Goal: Transaction & Acquisition: Book appointment/travel/reservation

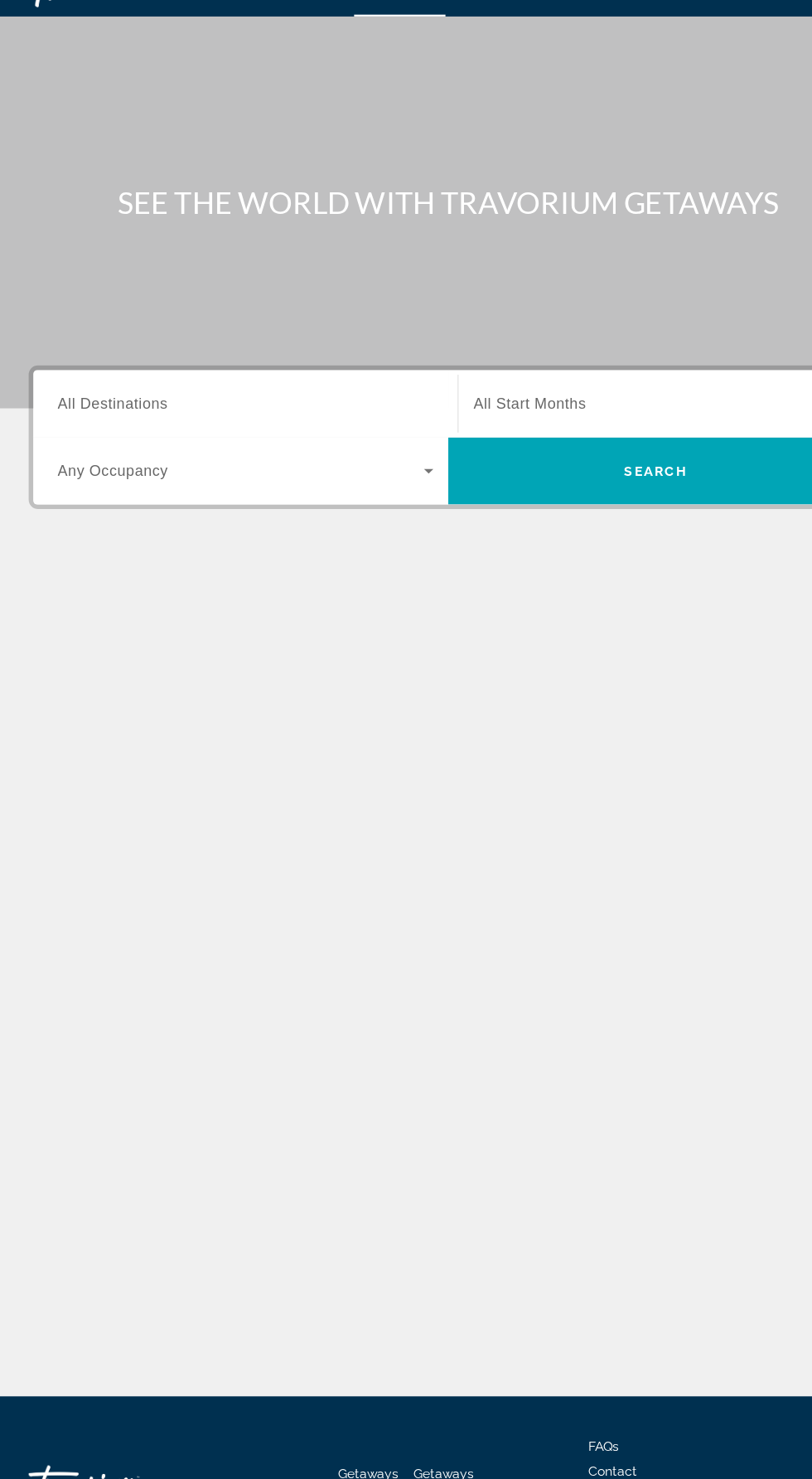
click at [133, 394] on span "All Destinations" at bounding box center [107, 393] width 98 height 14
click at [133, 394] on input "Destination All Destinations" at bounding box center [225, 394] width 334 height 20
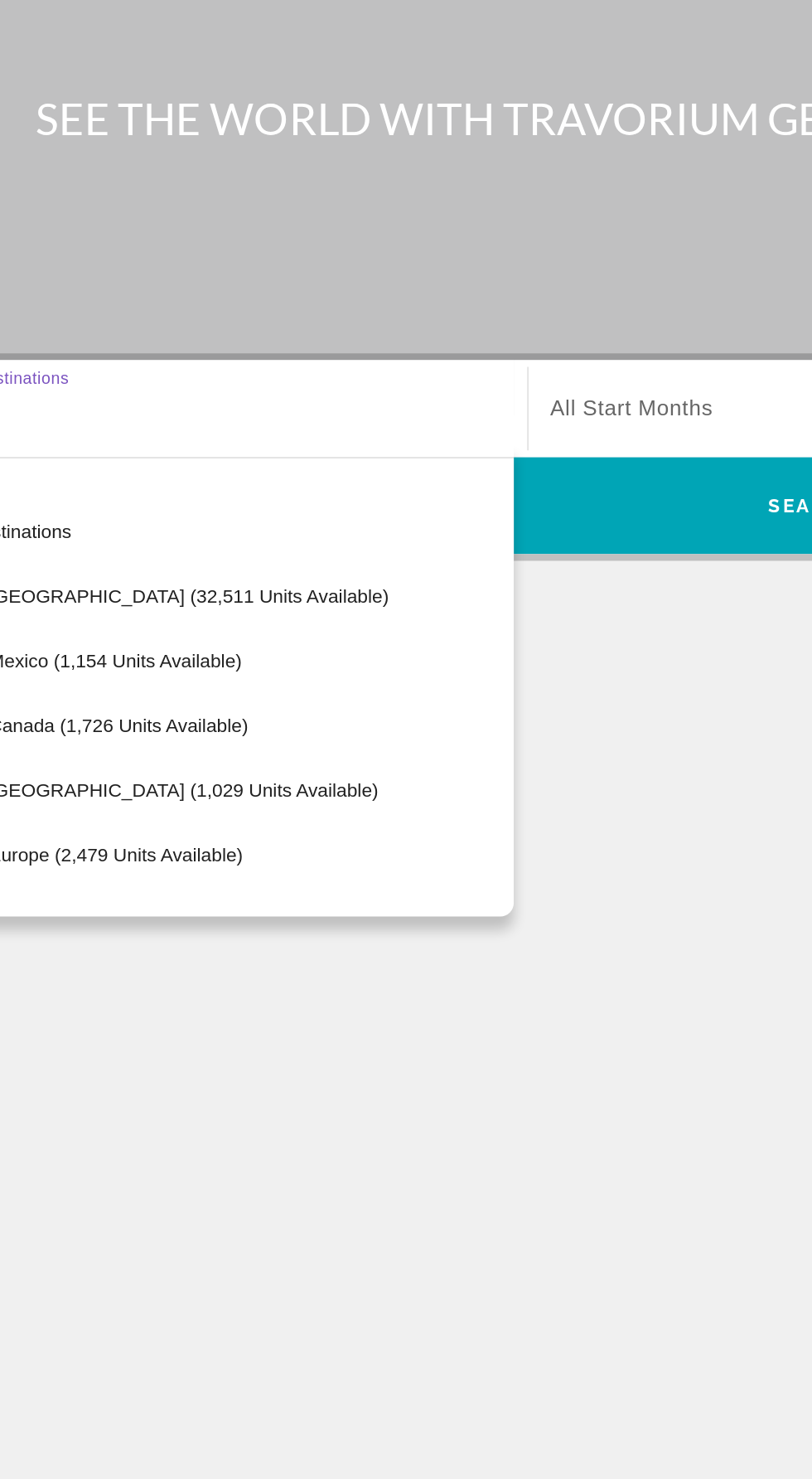
scroll to position [82, 0]
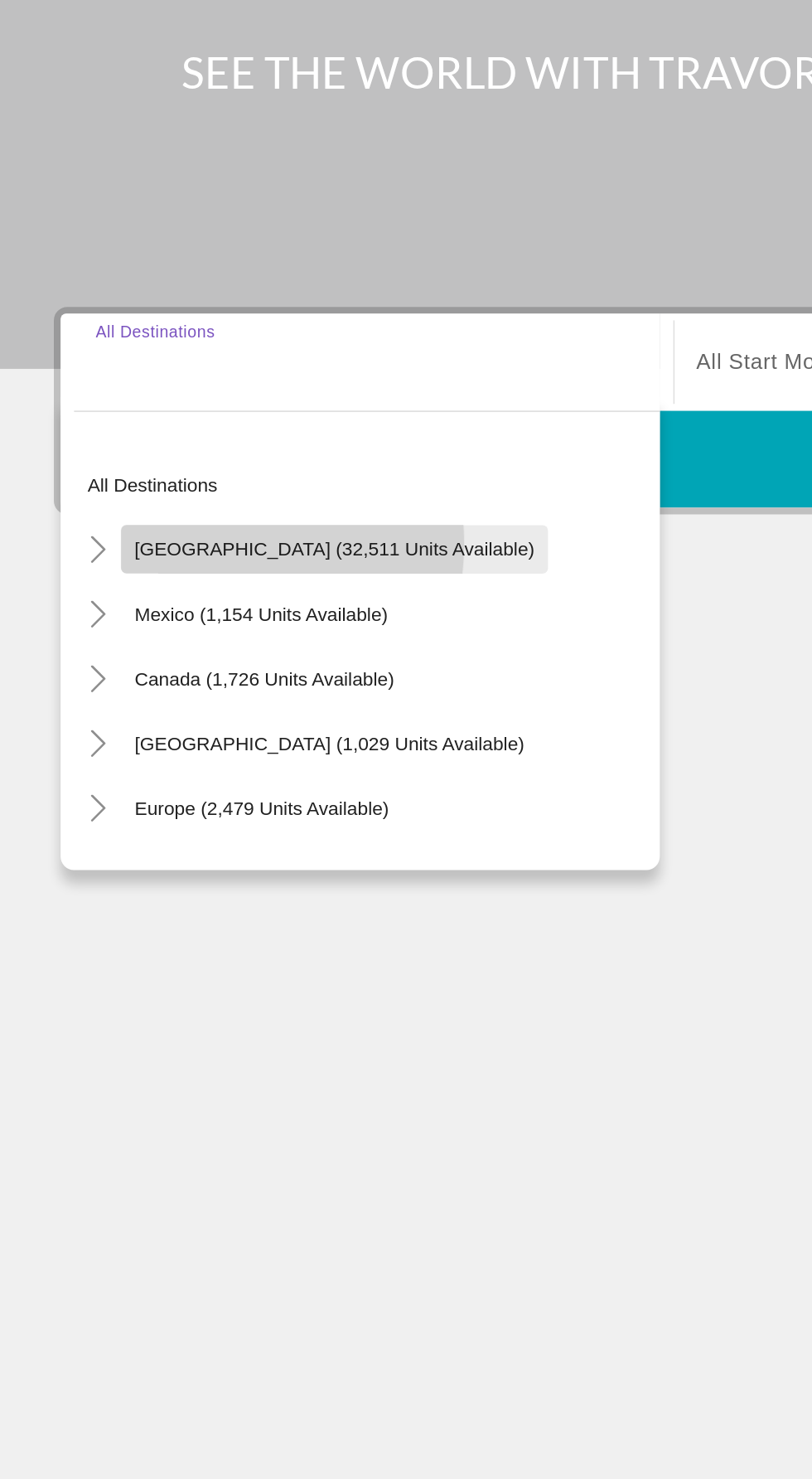
click at [126, 502] on span "[GEOGRAPHIC_DATA] (32,511 units available)" at bounding box center [206, 508] width 246 height 13
type input "**********"
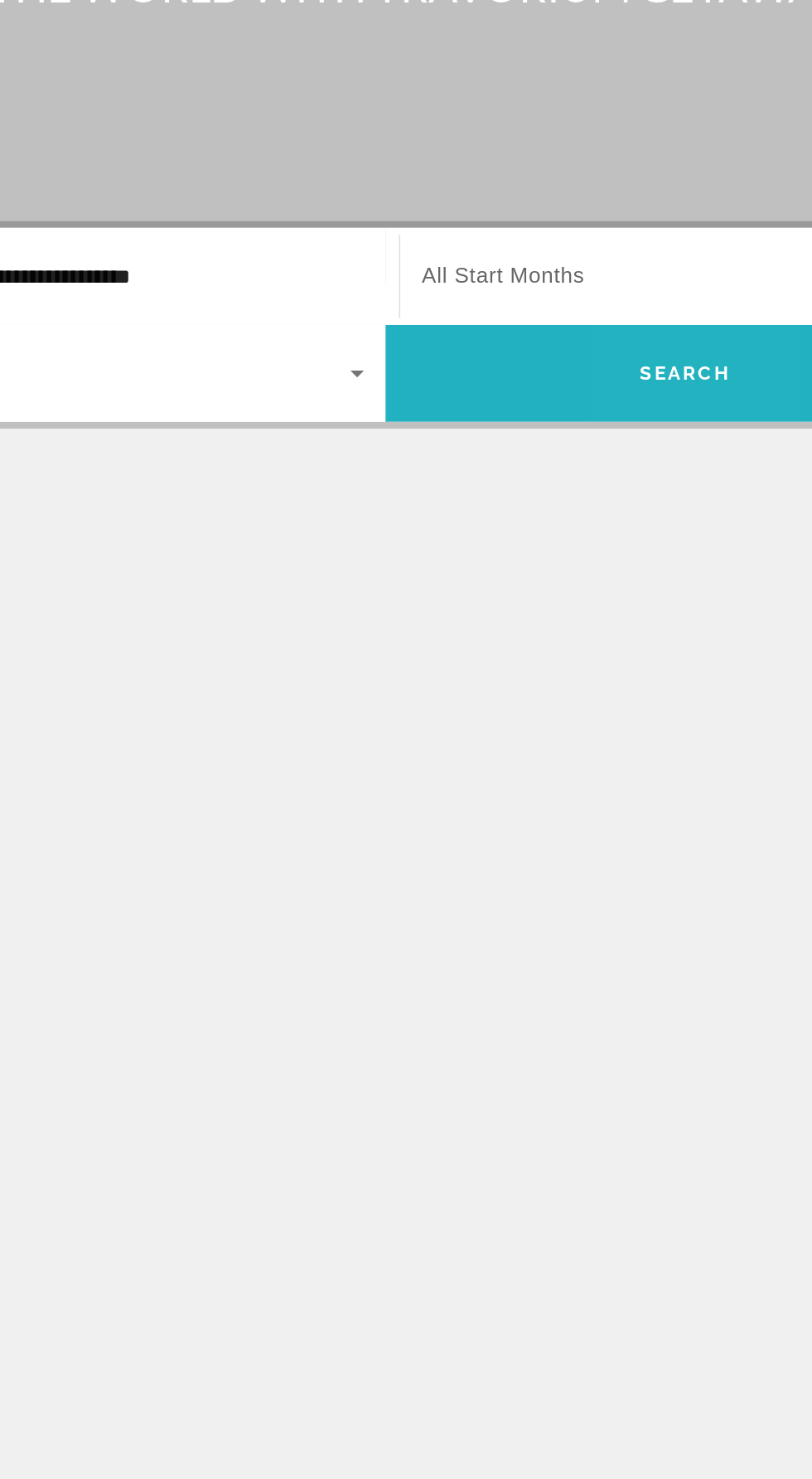
click at [590, 433] on span "Search widget" at bounding box center [590, 453] width 368 height 40
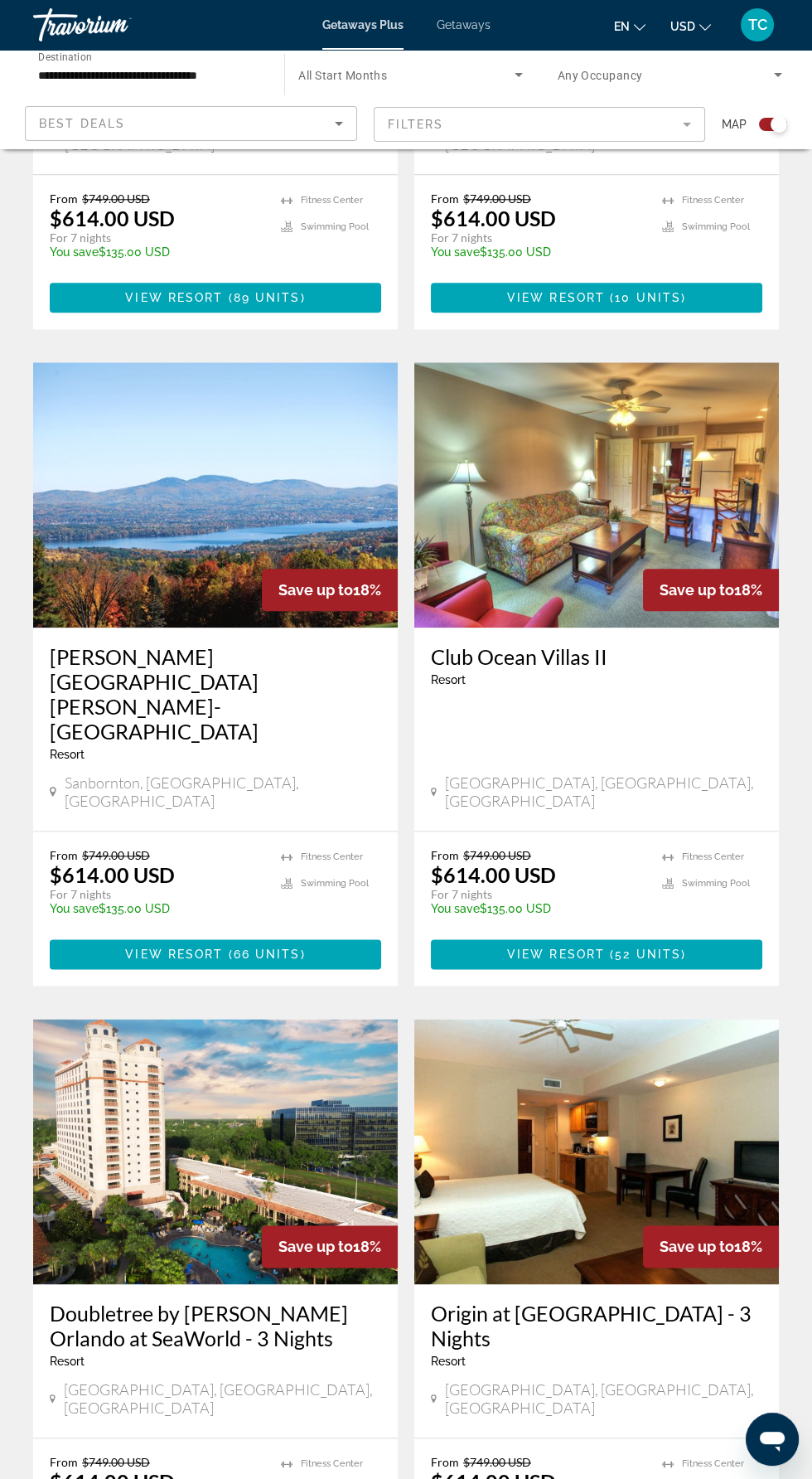
scroll to position [2706, 0]
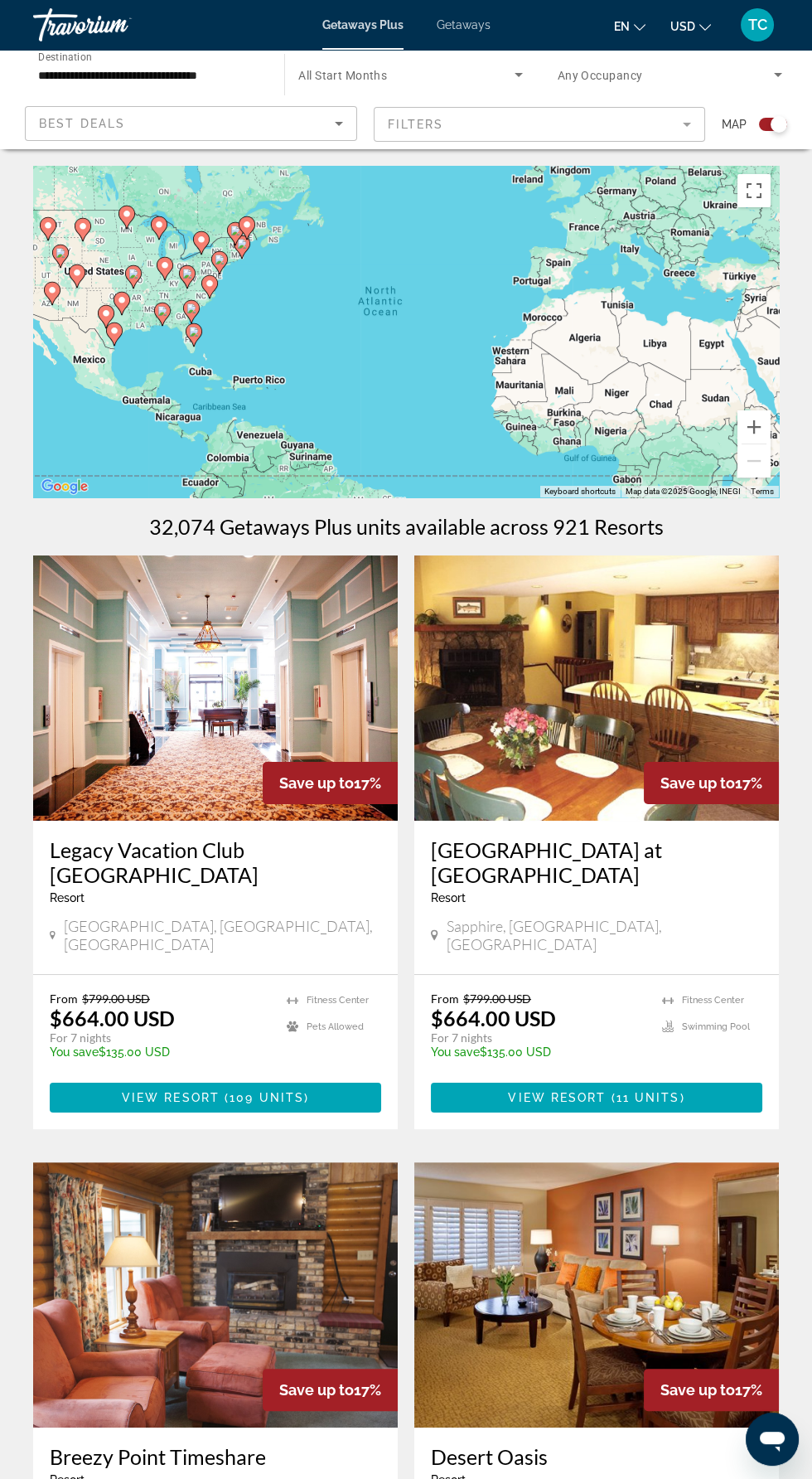
click at [324, 121] on div "Best Deals" at bounding box center [187, 123] width 296 height 20
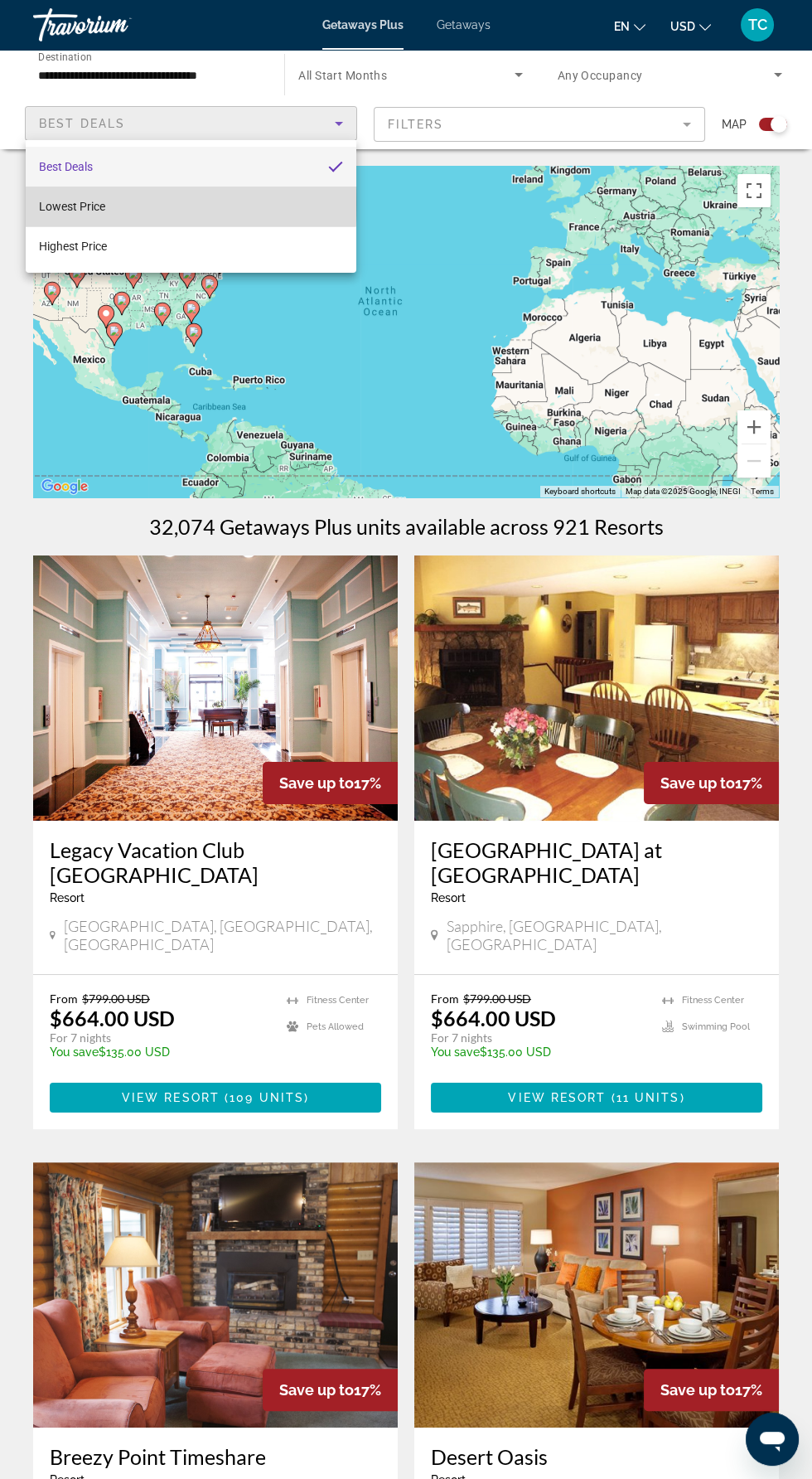
click at [86, 203] on span "Lowest Price" at bounding box center [72, 206] width 66 height 13
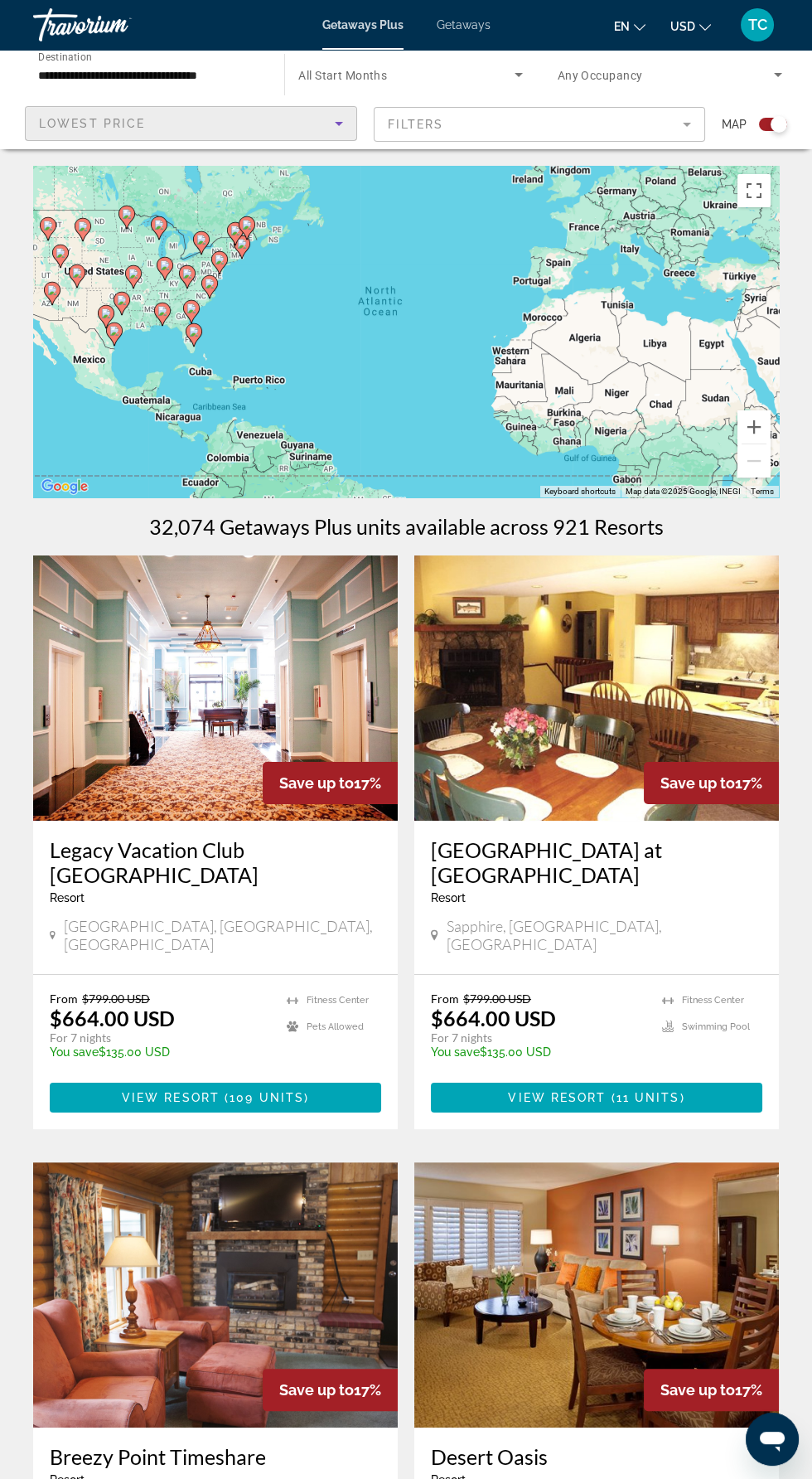
click at [579, 129] on mat-form-field "Filters" at bounding box center [540, 124] width 332 height 35
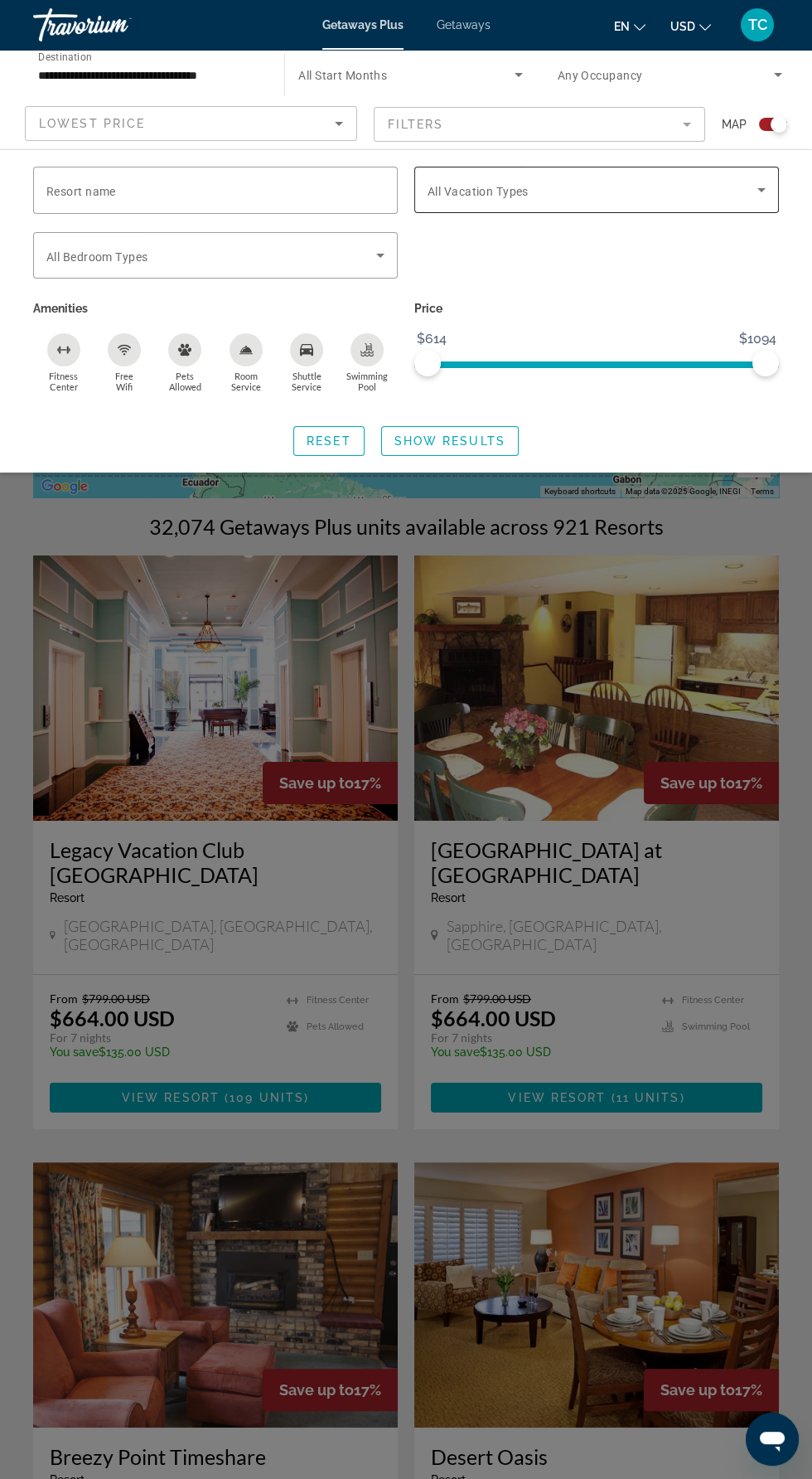
click at [752, 181] on icon "Search widget" at bounding box center [761, 190] width 20 height 20
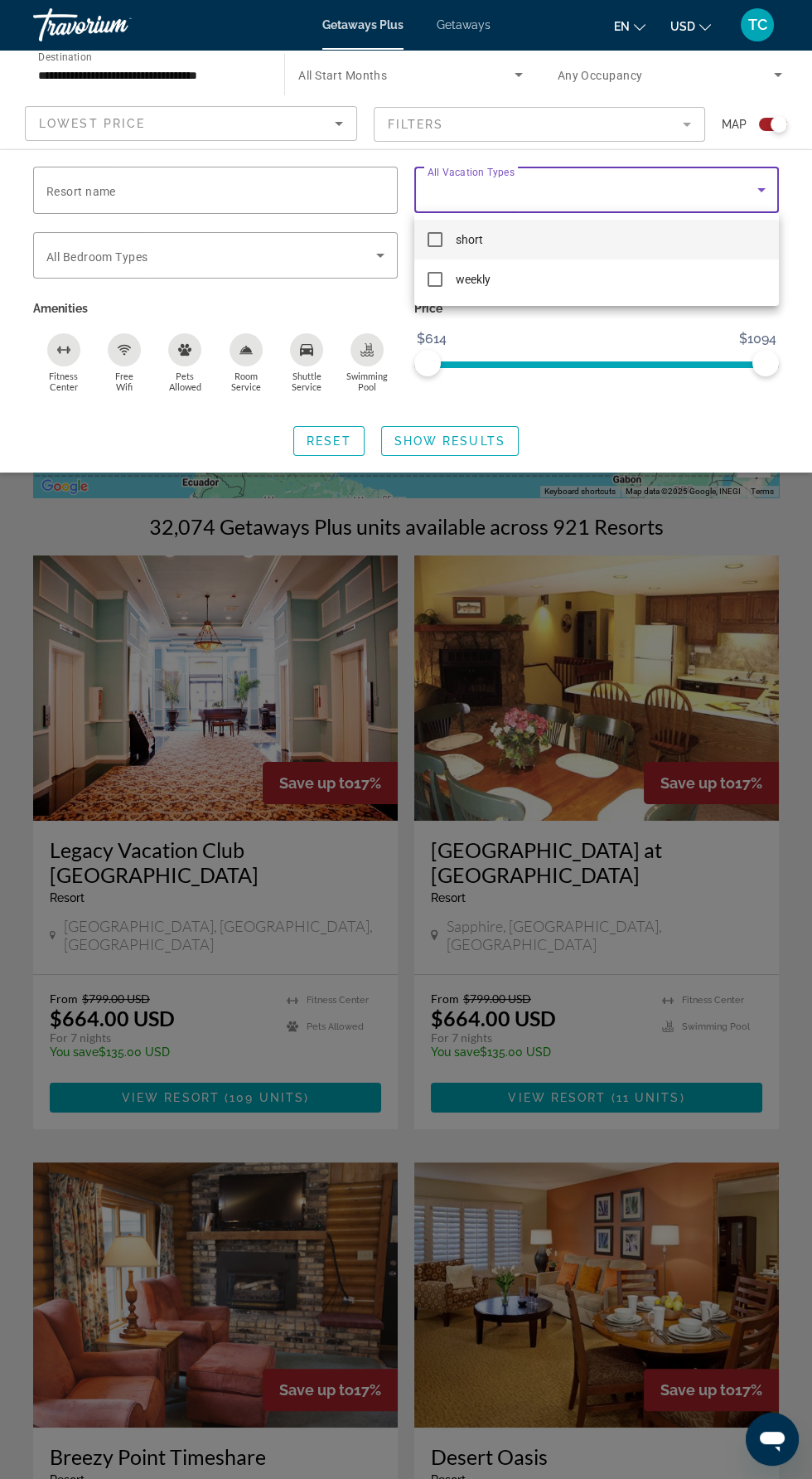
click at [479, 235] on span "short" at bounding box center [469, 239] width 27 height 20
click at [568, 373] on div at bounding box center [406, 739] width 812 height 1479
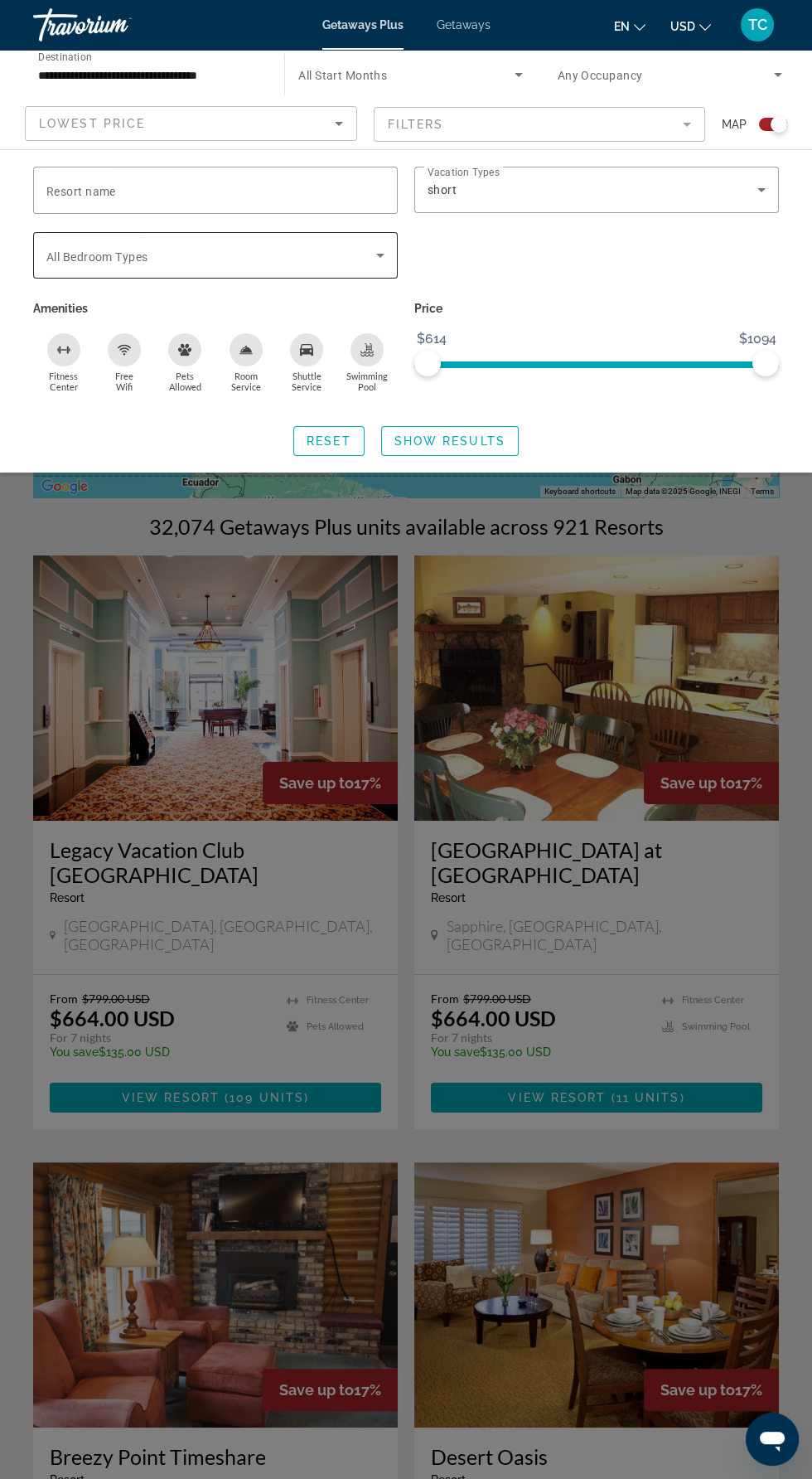
click at [380, 254] on icon "Search widget" at bounding box center [380, 255] width 8 height 4
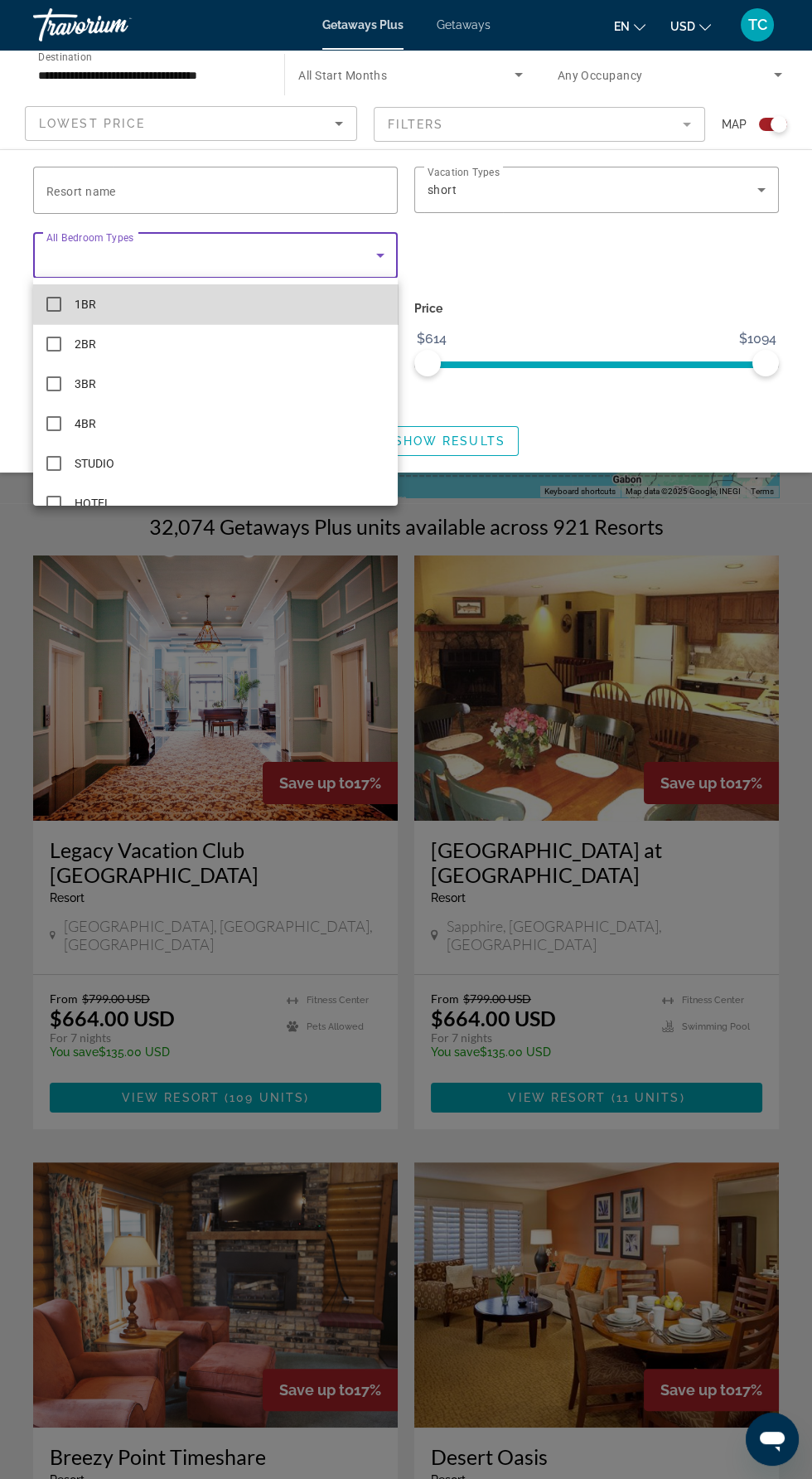
click at [292, 302] on mat-option "1BR" at bounding box center [215, 304] width 364 height 40
click at [629, 299] on div at bounding box center [406, 739] width 812 height 1479
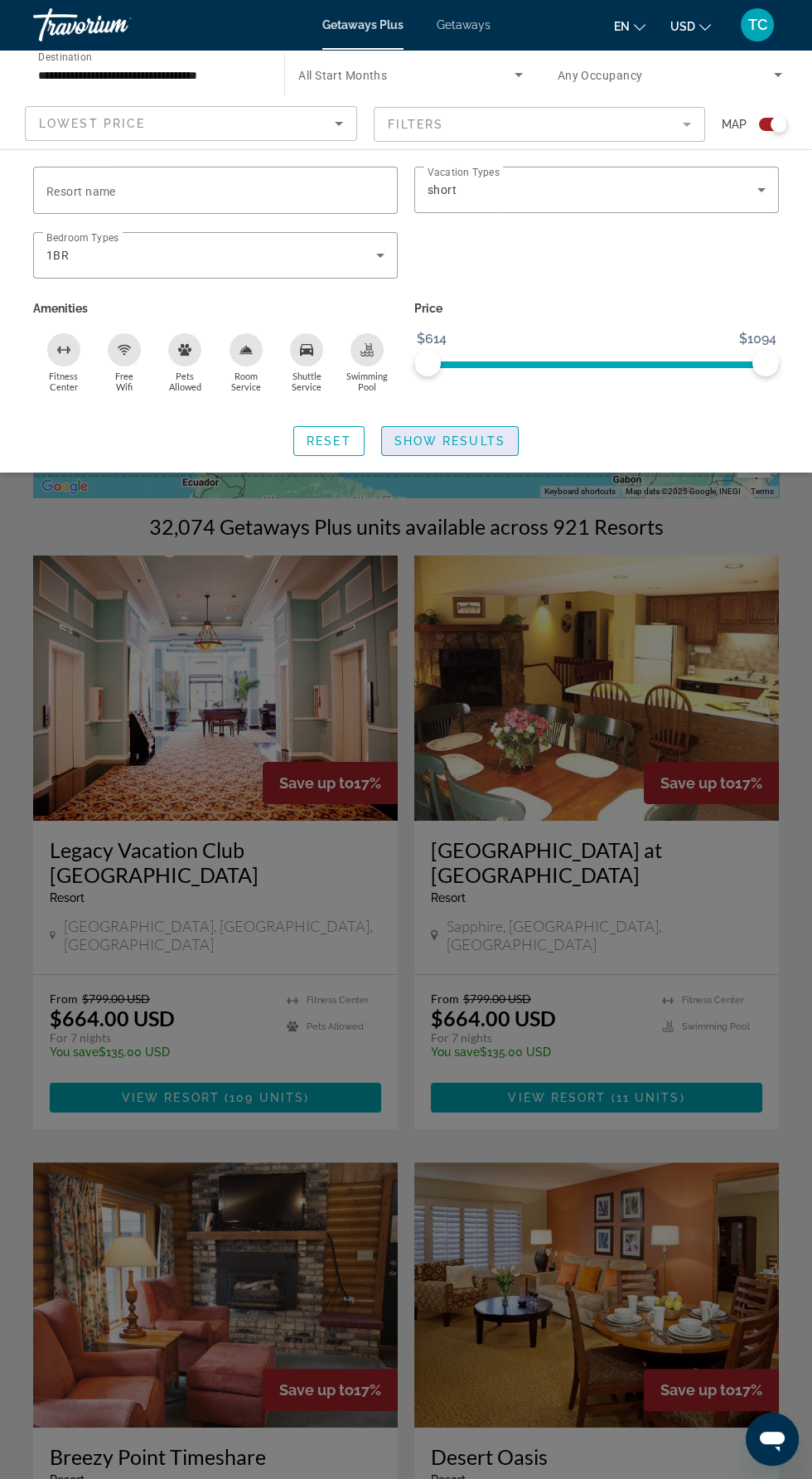
click at [464, 446] on span "Show Results" at bounding box center [450, 440] width 111 height 13
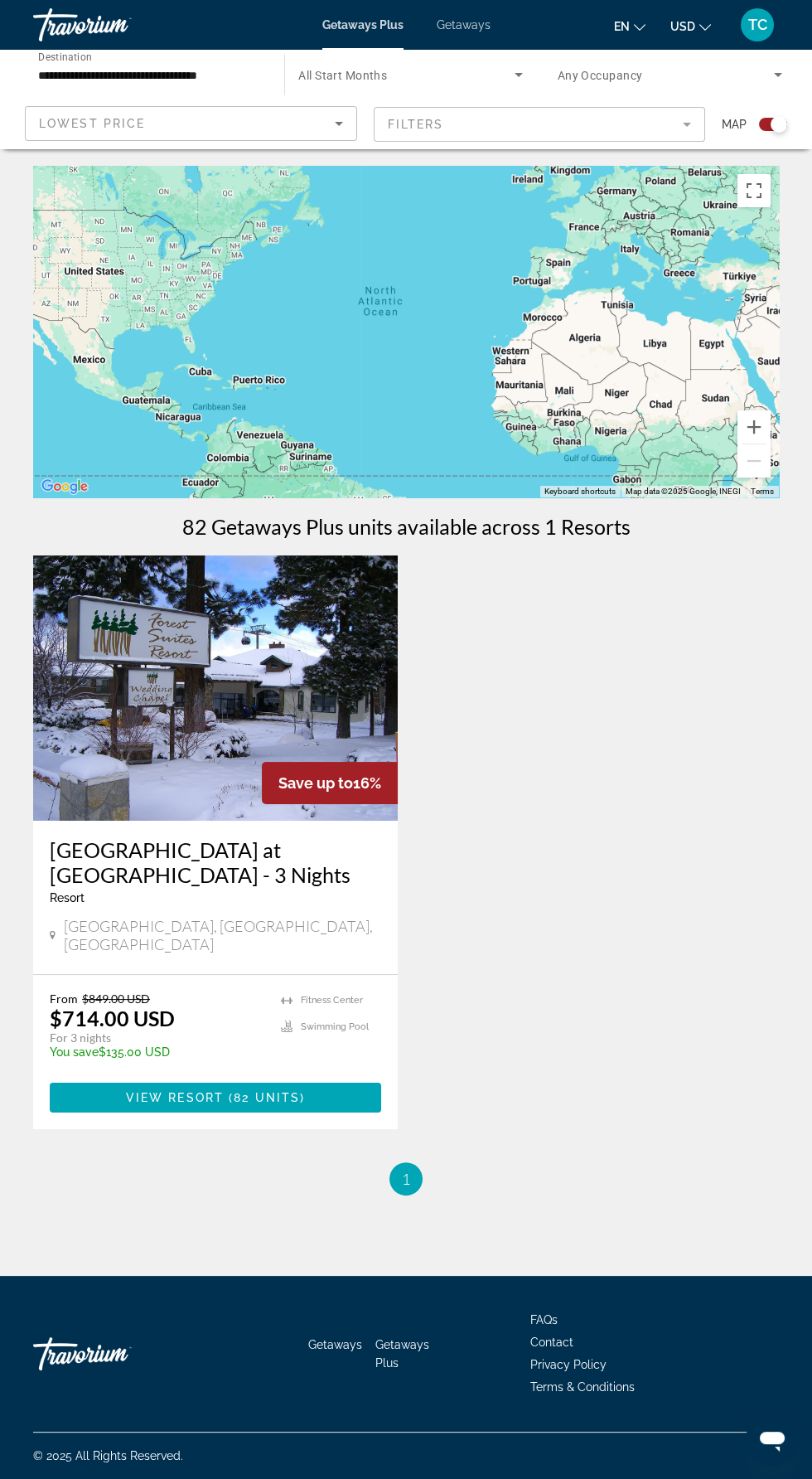
click at [758, 73] on span "Search widget" at bounding box center [666, 74] width 217 height 20
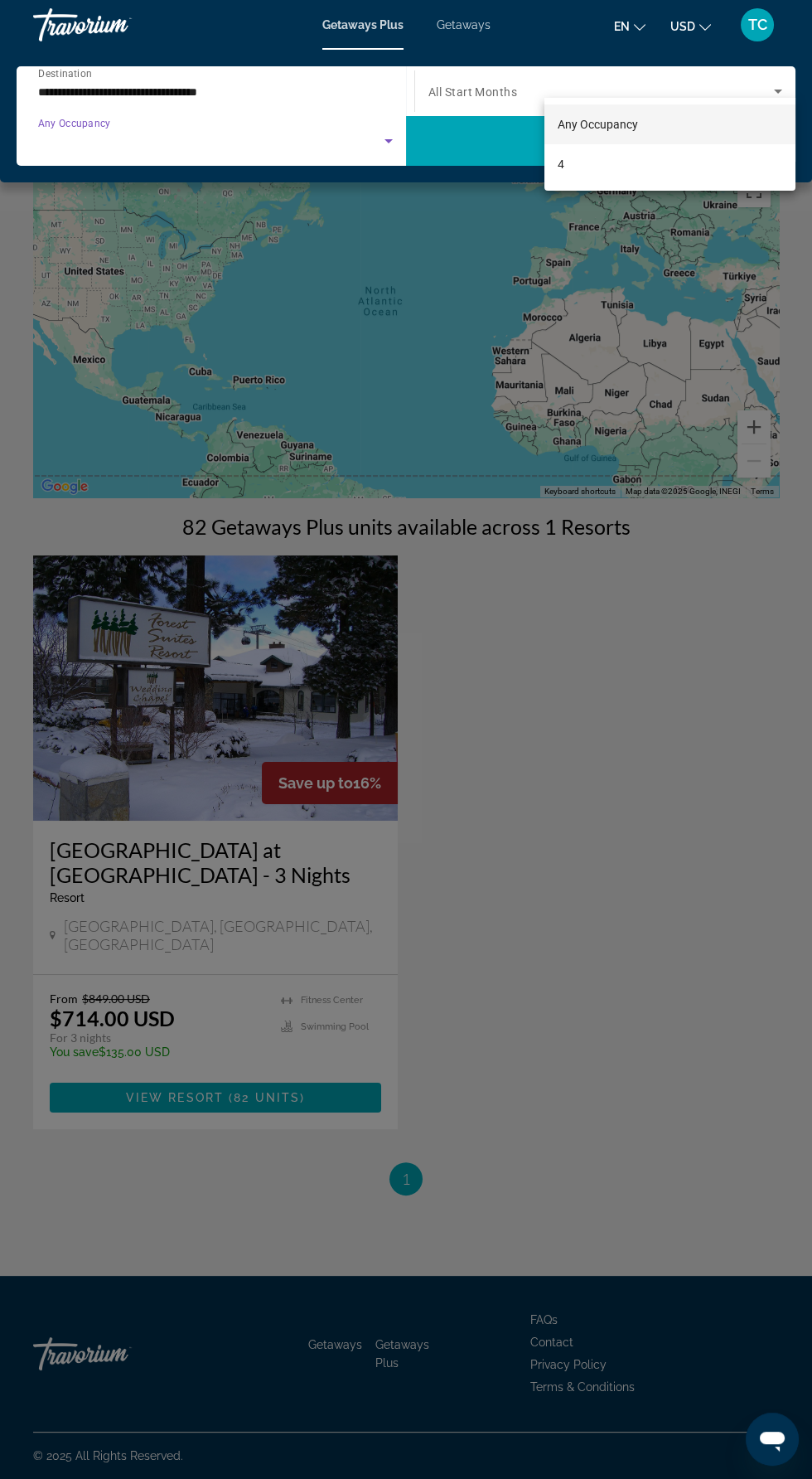
click at [584, 749] on div at bounding box center [406, 739] width 812 height 1479
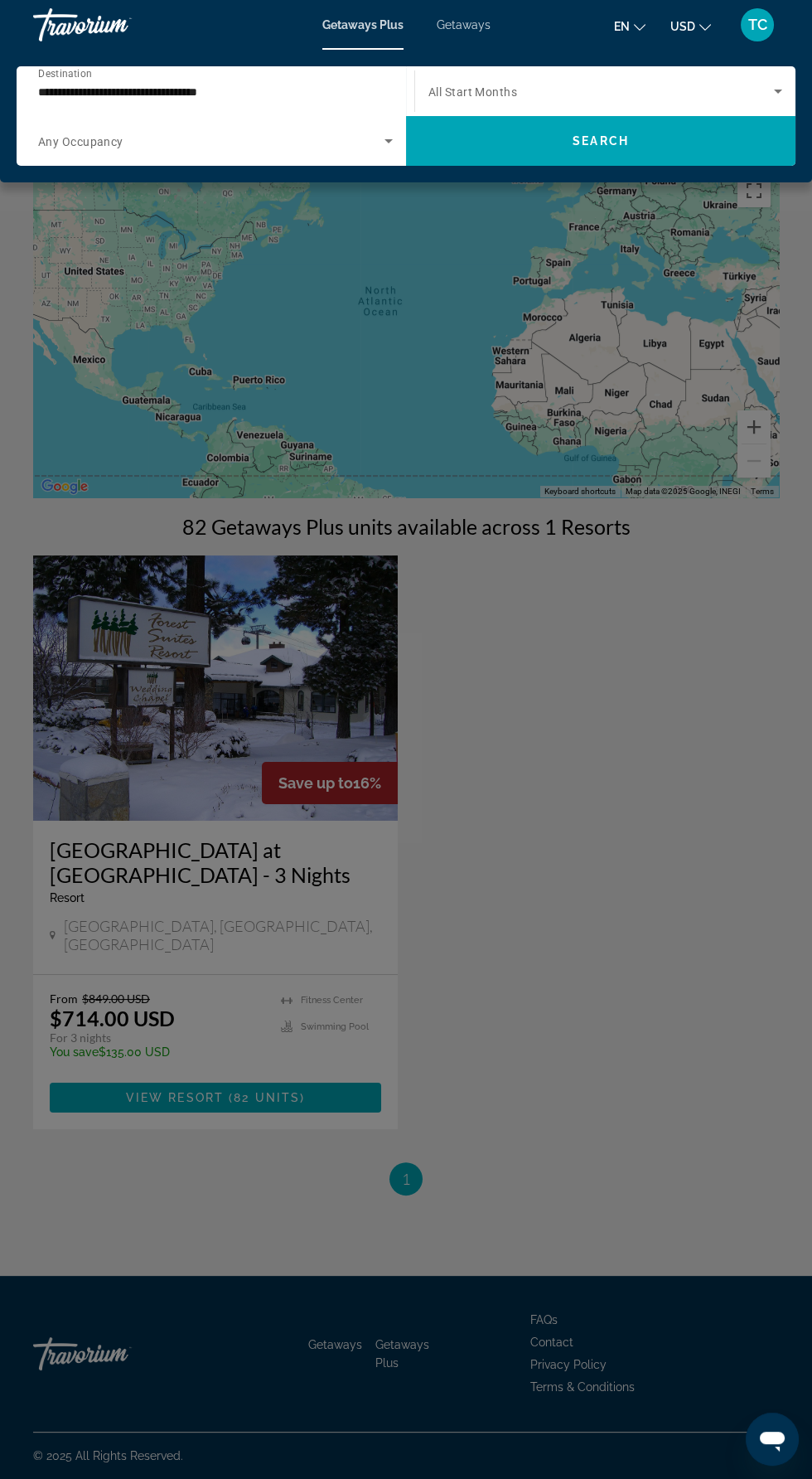
click at [756, 24] on span "TC" at bounding box center [758, 24] width 19 height 17
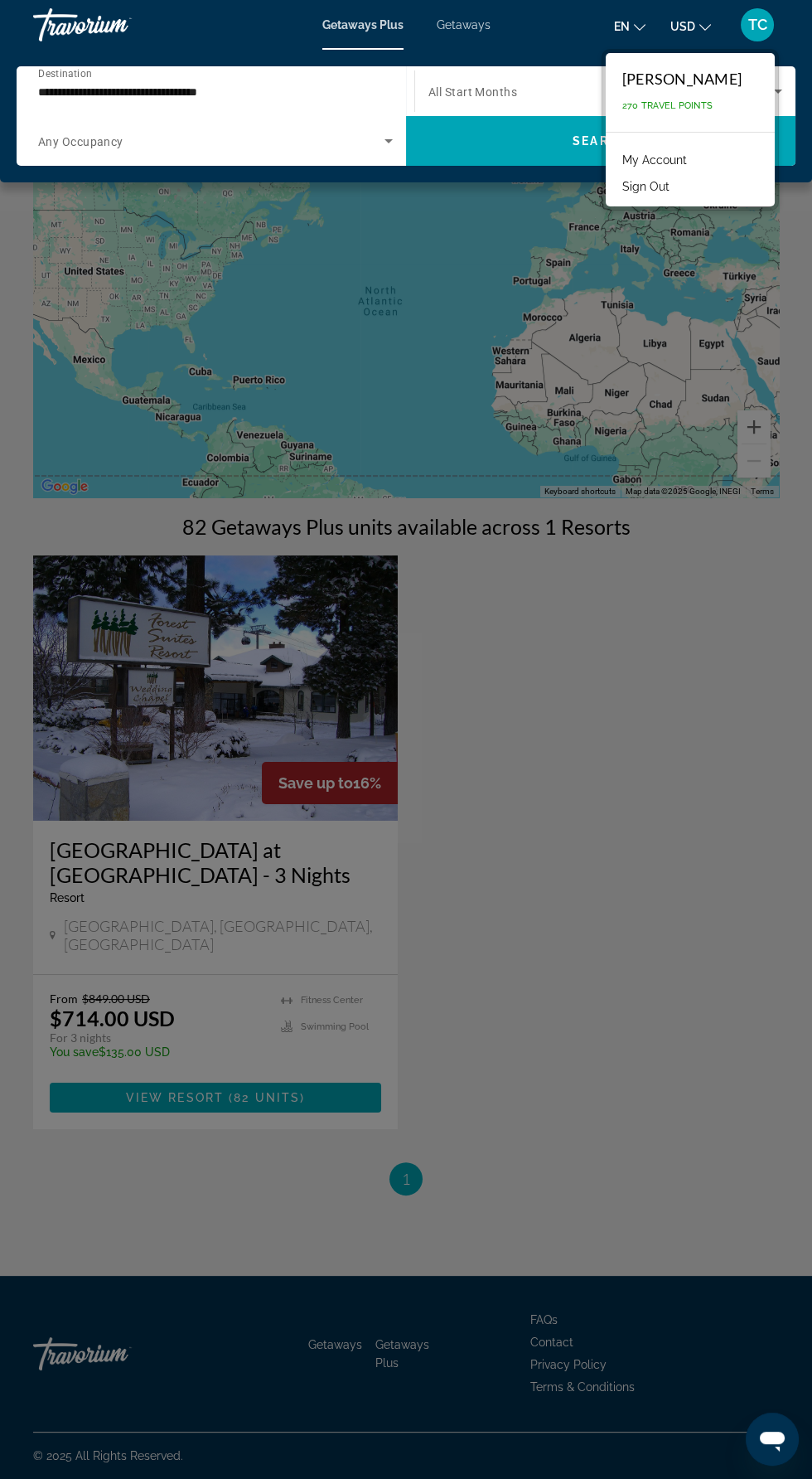
click at [719, 98] on div "Tomika Coleman 270 Travel Points" at bounding box center [691, 93] width 169 height 79
click at [711, 114] on div "Tomika Coleman 270 Travel Points" at bounding box center [691, 93] width 169 height 79
click at [719, 85] on div "Tomika Coleman" at bounding box center [682, 79] width 120 height 18
click at [712, 104] on span "270 Travel Points" at bounding box center [667, 106] width 90 height 10
click at [679, 110] on span "270 Travel Points" at bounding box center [667, 106] width 90 height 10
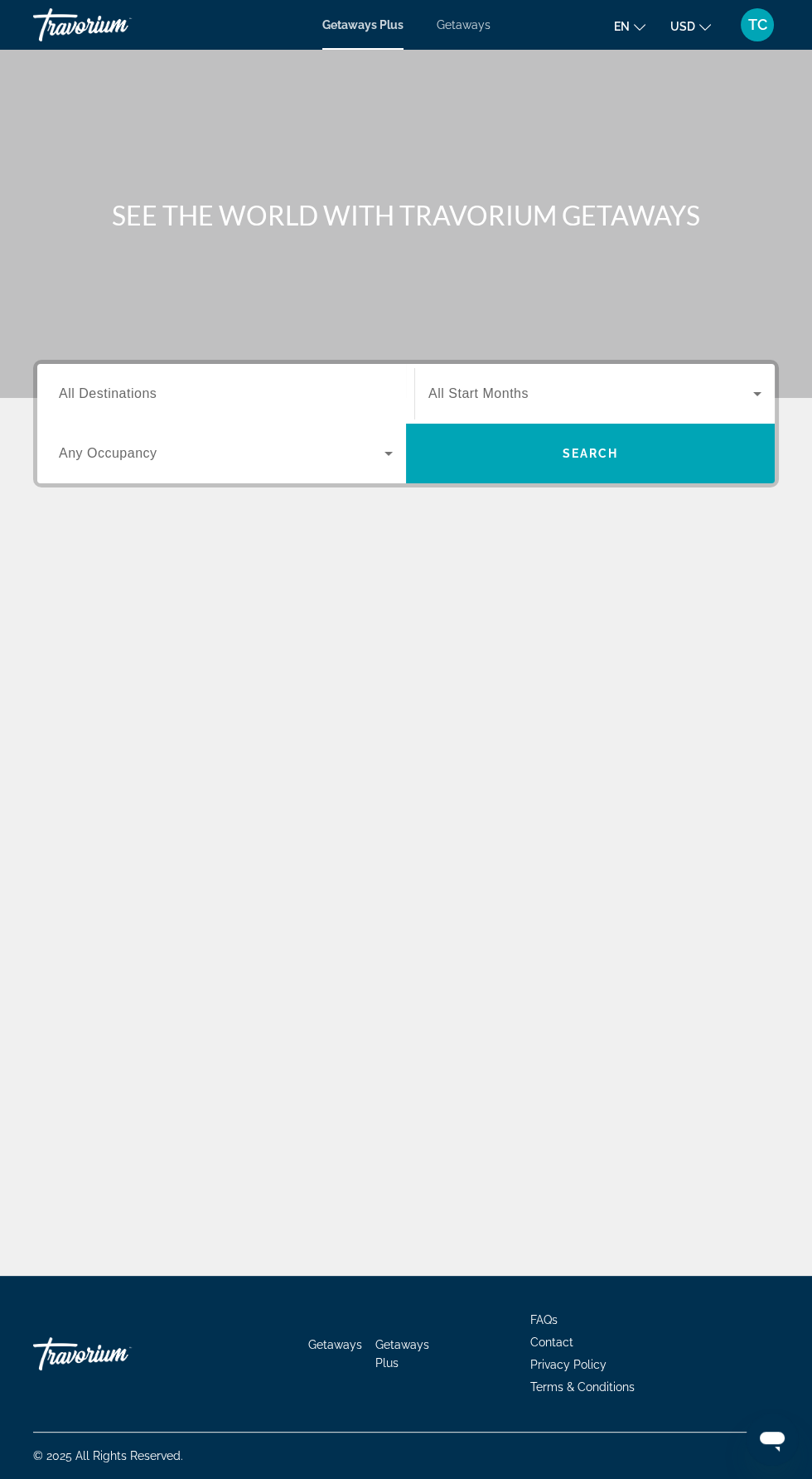
click at [275, 387] on input "Destination All Destinations" at bounding box center [225, 394] width 334 height 20
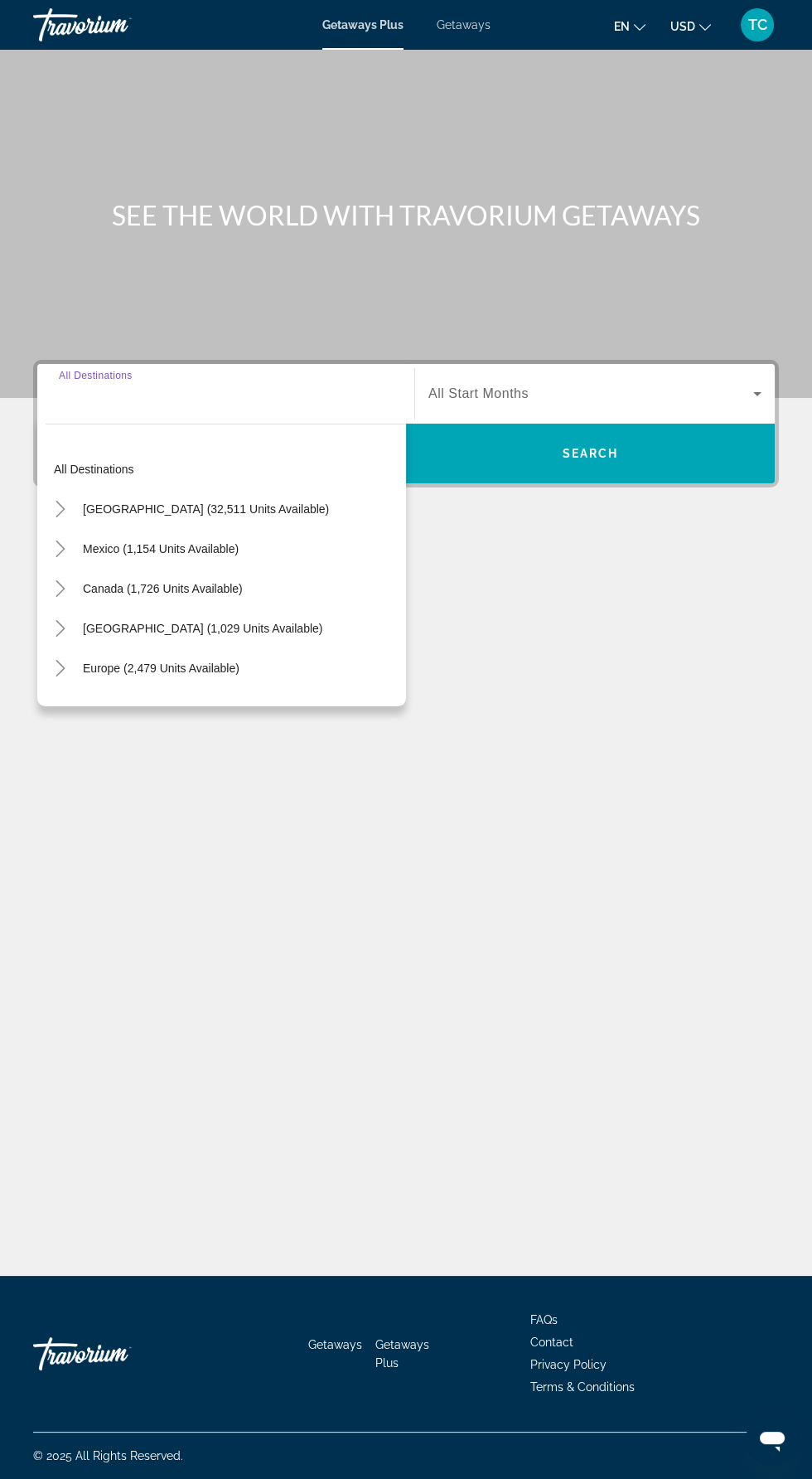
scroll to position [118, 0]
click at [228, 582] on span "Canada (1,726 units available)" at bounding box center [162, 588] width 160 height 13
type input "**********"
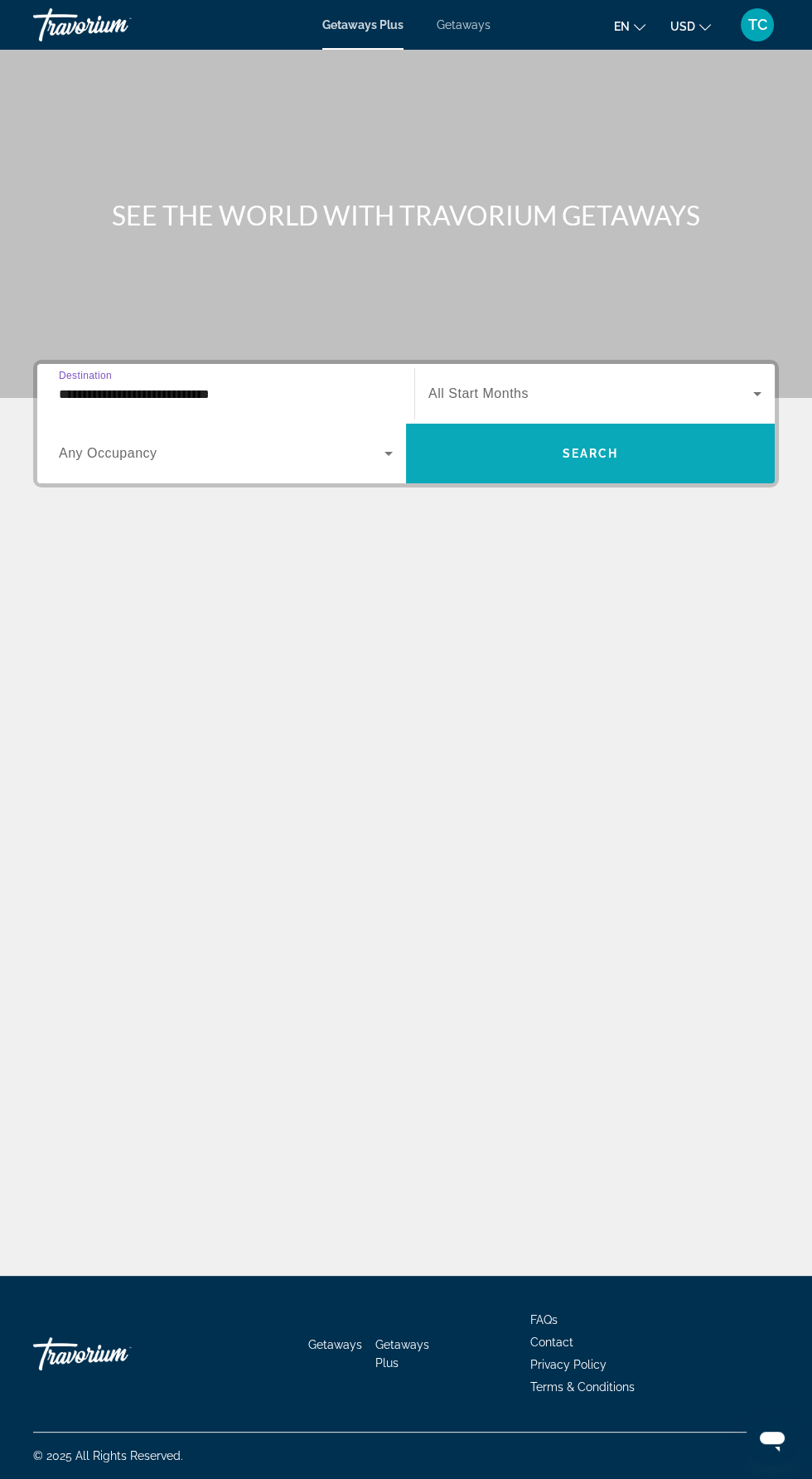
click at [609, 446] on span "Search" at bounding box center [590, 453] width 57 height 13
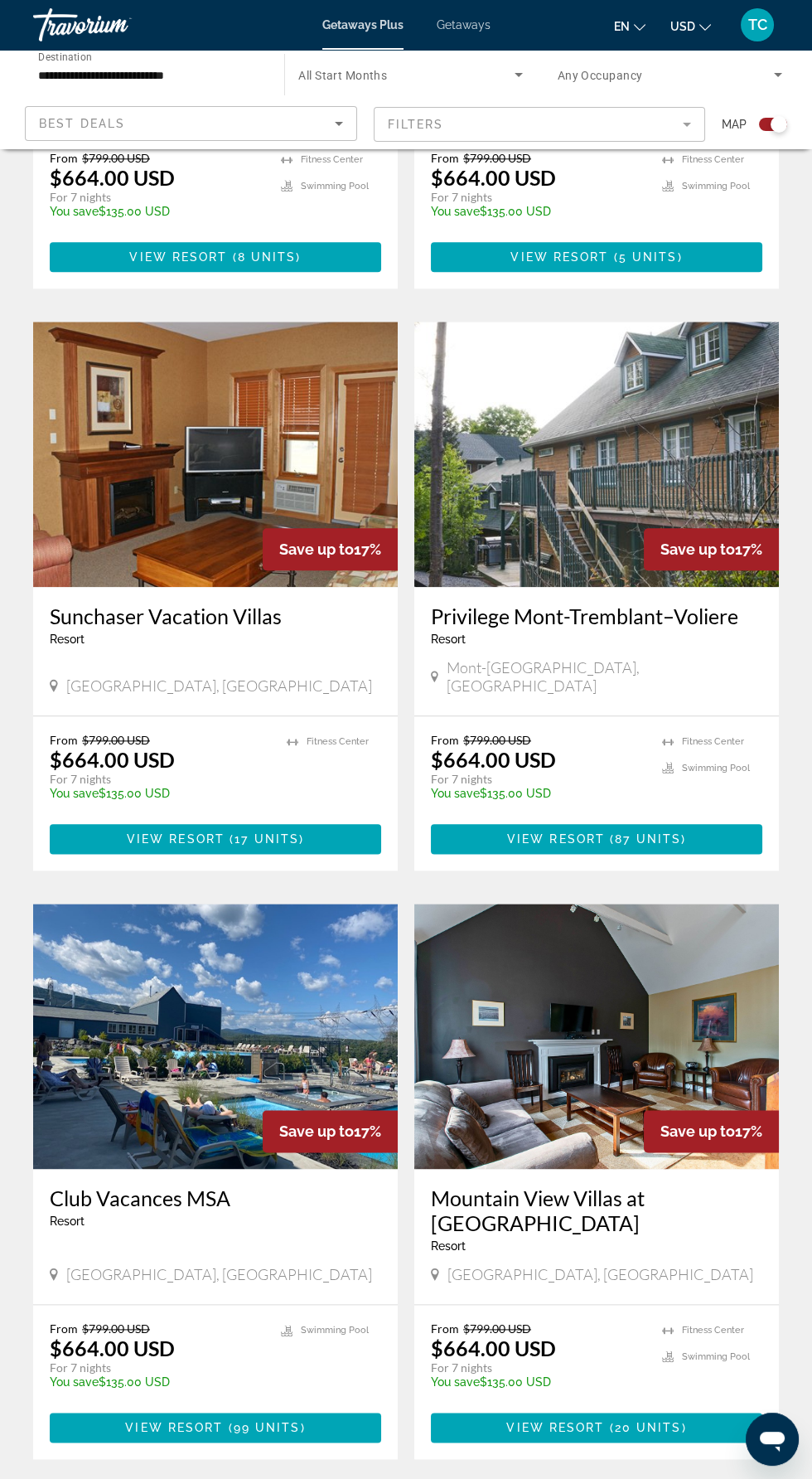
scroll to position [2571, 0]
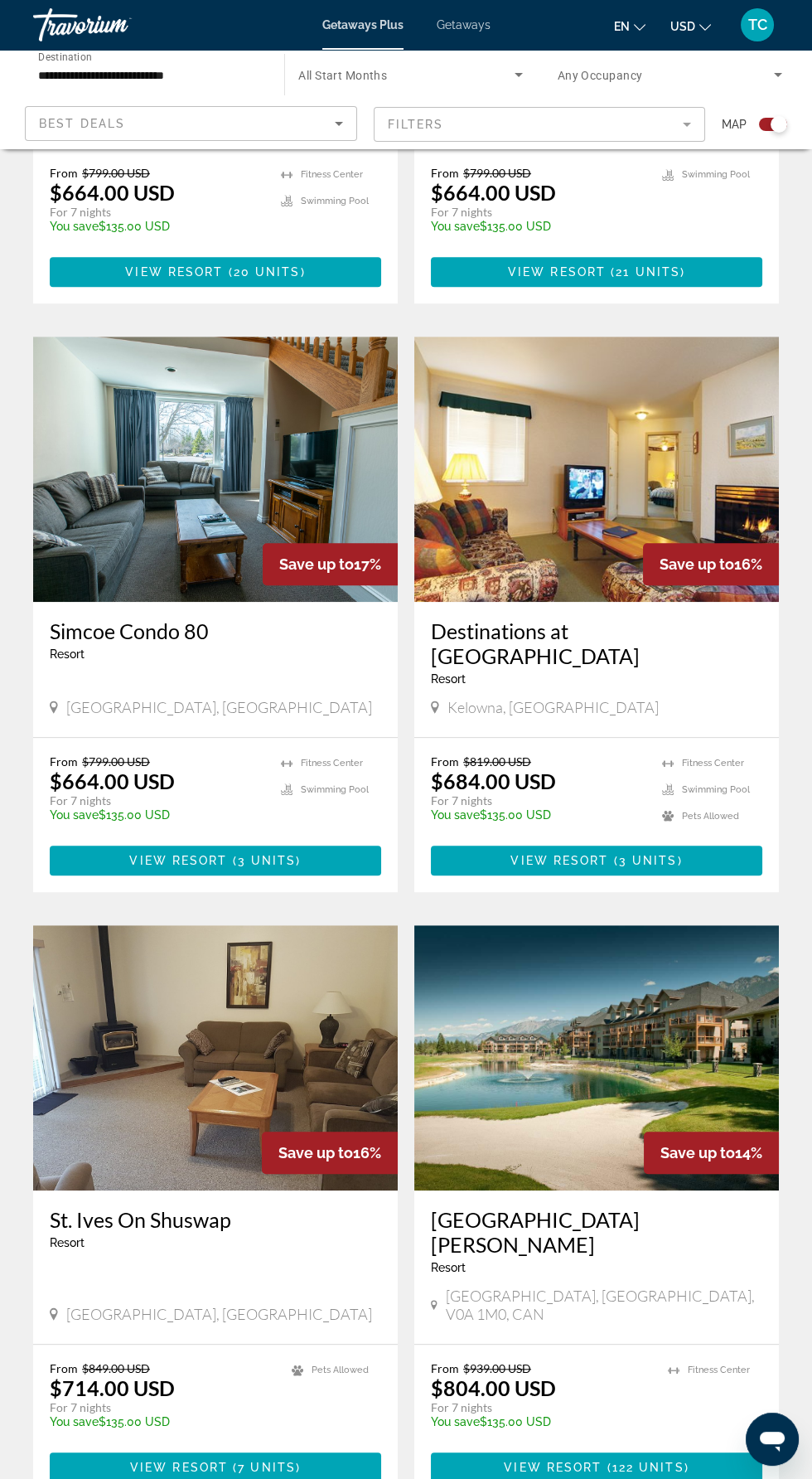
scroll to position [1381, 0]
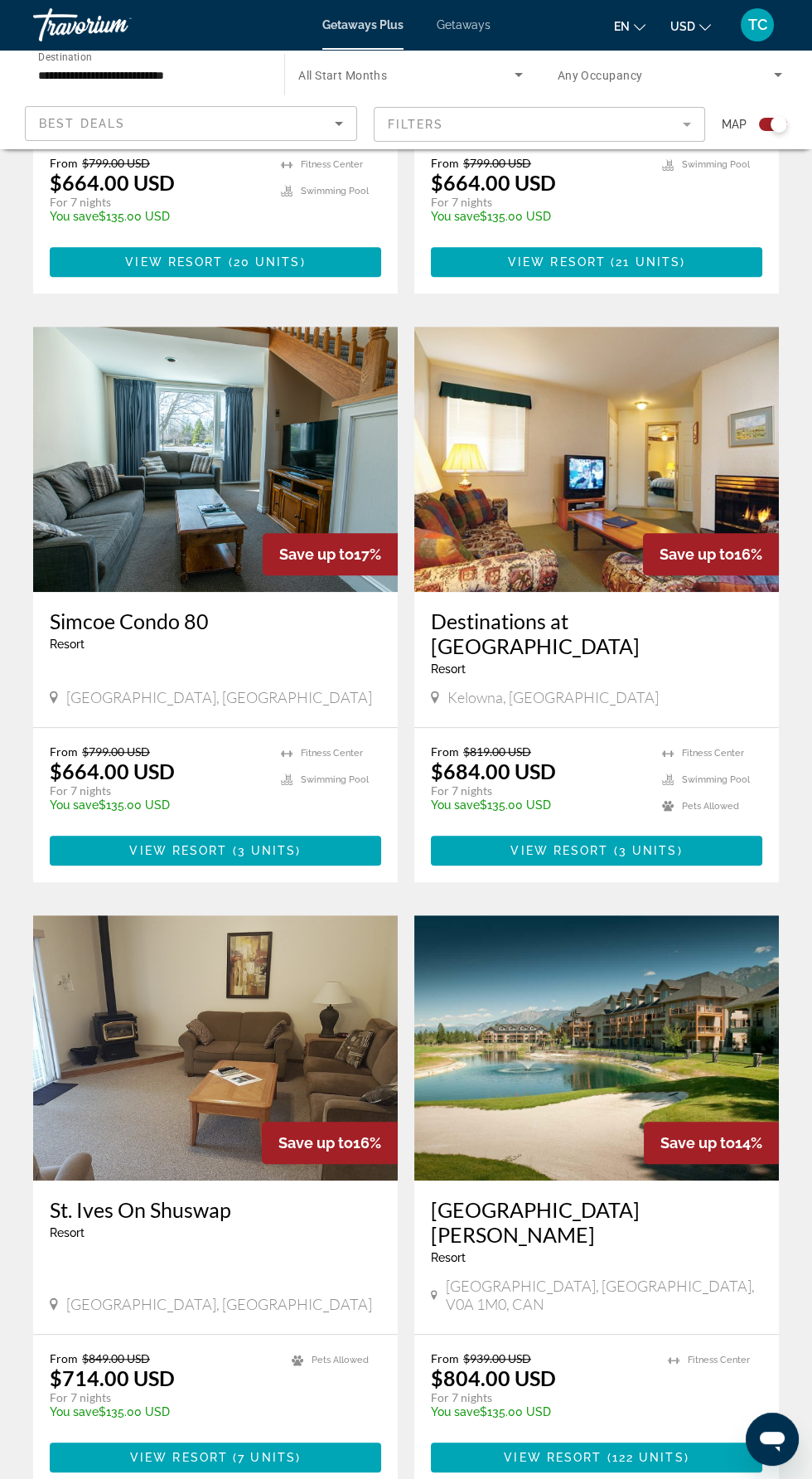
click at [607, 1037] on img "Main content" at bounding box center [595, 1047] width 364 height 266
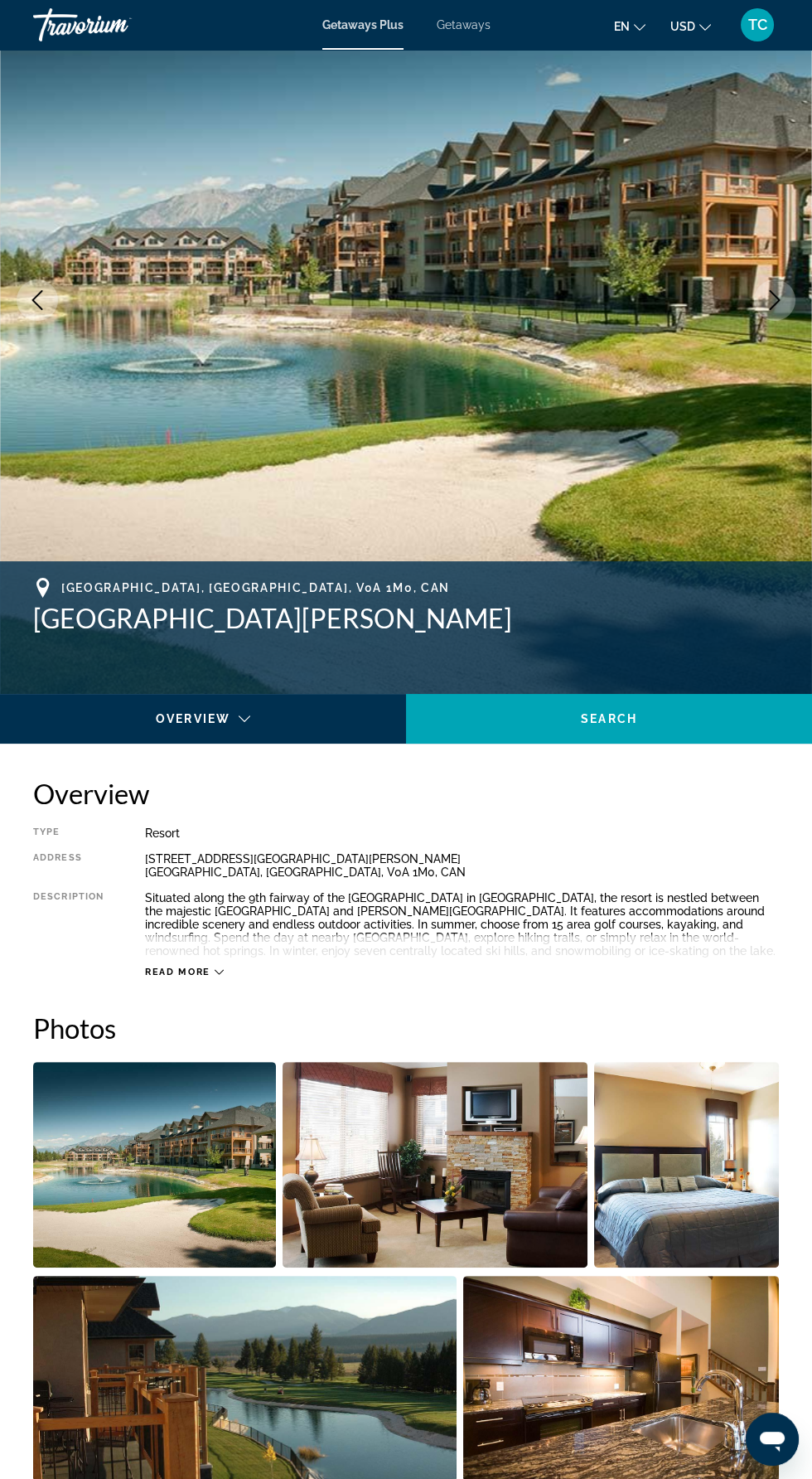
scroll to position [212, 0]
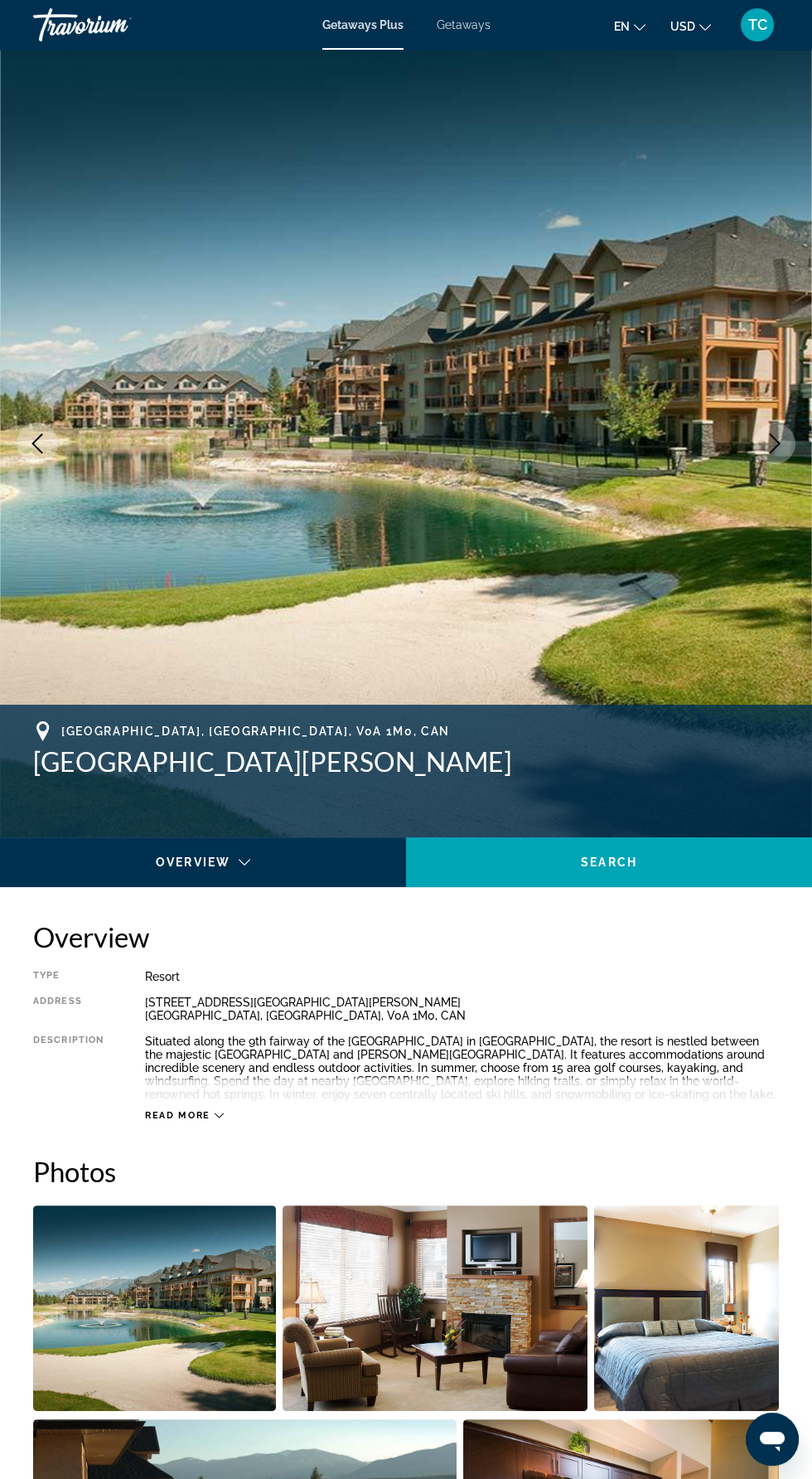
click at [478, 24] on span "Getaways" at bounding box center [464, 24] width 54 height 13
click at [476, 24] on span "Getaways" at bounding box center [464, 24] width 54 height 13
